Goal: Find specific page/section: Find specific page/section

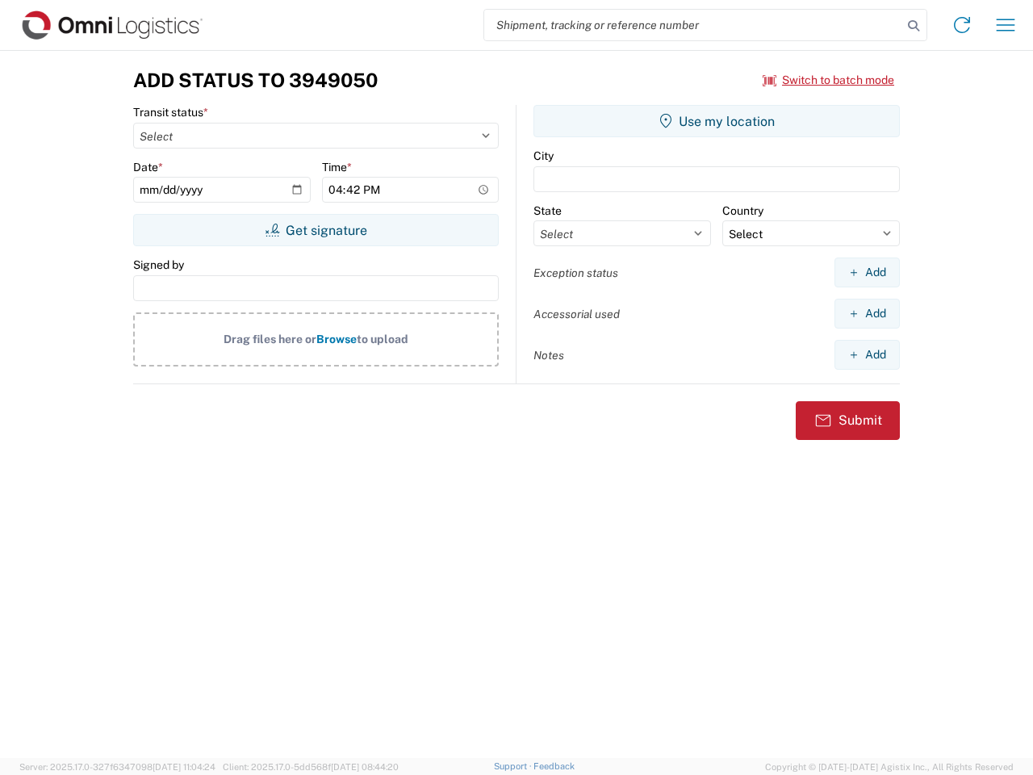
click at [693, 25] on input "search" at bounding box center [693, 25] width 418 height 31
click at [914, 26] on icon at bounding box center [914, 26] width 23 height 23
click at [962, 25] on icon at bounding box center [962, 25] width 26 height 26
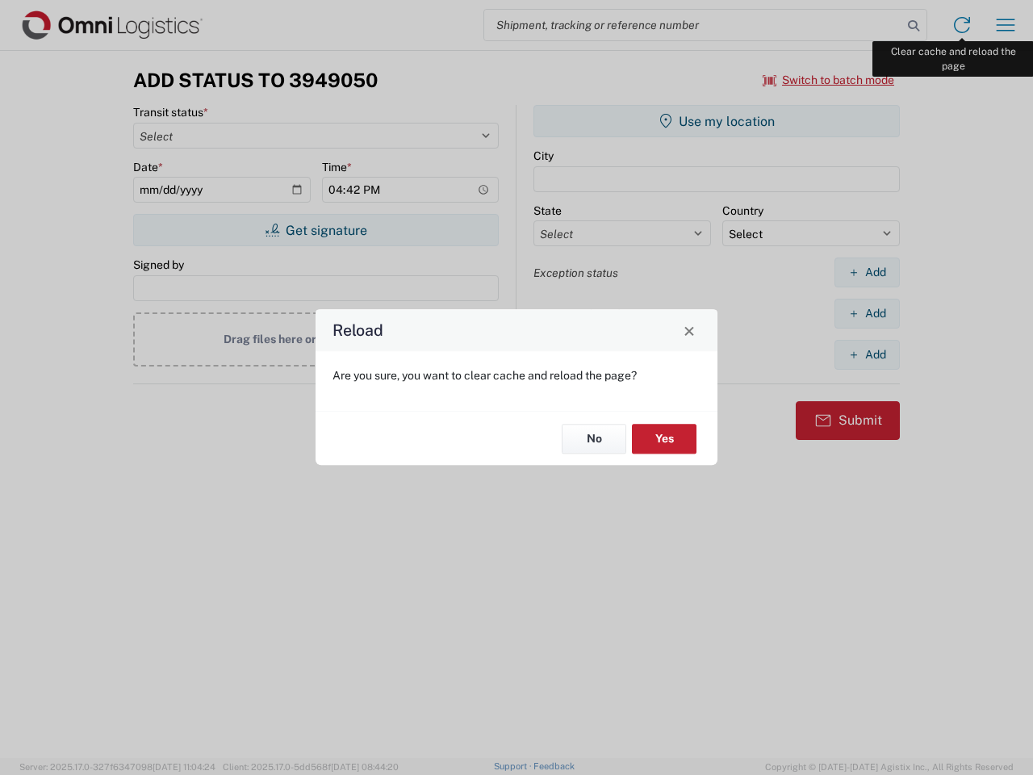
click at [1006, 25] on div "Reload Are you sure, you want to clear cache and reload the page? No Yes" at bounding box center [516, 387] width 1033 height 775
click at [829, 80] on div "Reload Are you sure, you want to clear cache and reload the page? No Yes" at bounding box center [516, 387] width 1033 height 775
click at [316, 230] on div "Reload Are you sure, you want to clear cache and reload the page? No Yes" at bounding box center [516, 387] width 1033 height 775
click at [717, 121] on div "Reload Are you sure, you want to clear cache and reload the page? No Yes" at bounding box center [516, 387] width 1033 height 775
click at [867, 272] on div "Reload Are you sure, you want to clear cache and reload the page? No Yes" at bounding box center [516, 387] width 1033 height 775
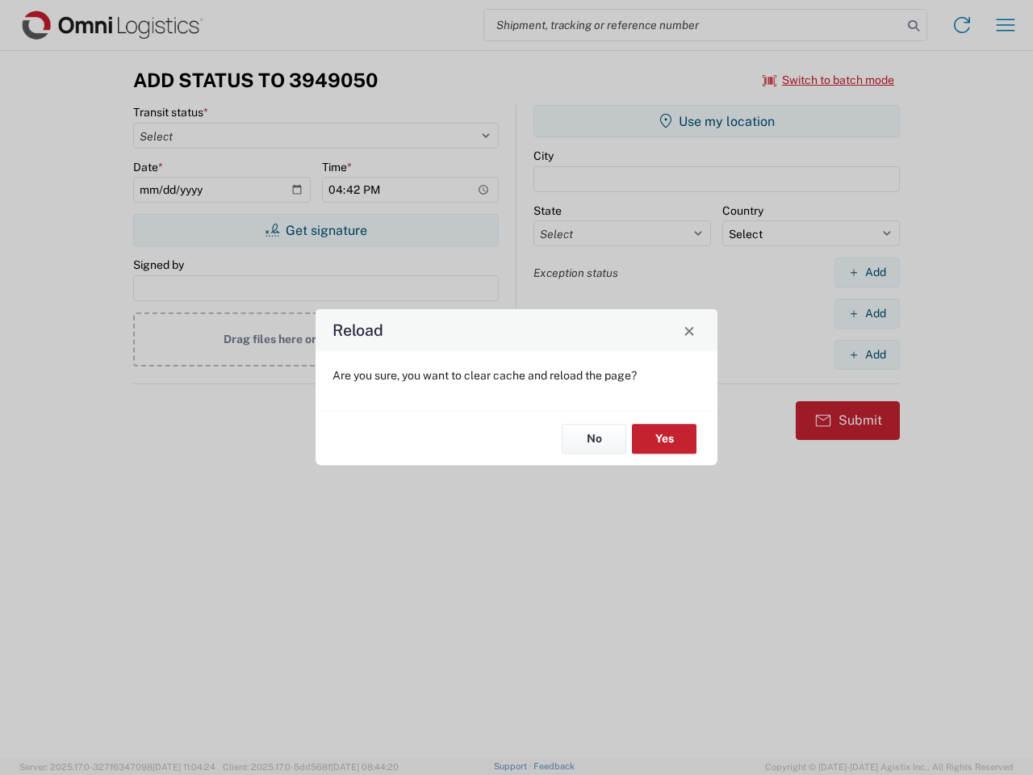
click at [867, 313] on div "Reload Are you sure, you want to clear cache and reload the page? No Yes" at bounding box center [516, 387] width 1033 height 775
click at [867, 354] on div "Reload Are you sure, you want to clear cache and reload the page? No Yes" at bounding box center [516, 387] width 1033 height 775
